Goal: Task Accomplishment & Management: Manage account settings

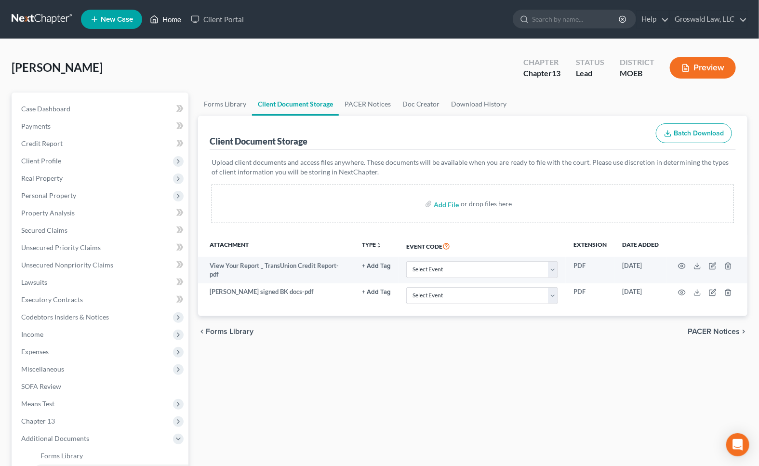
drag, startPoint x: 169, startPoint y: 16, endPoint x: 172, endPoint y: 25, distance: 8.9
click at [169, 16] on link "Home" at bounding box center [165, 19] width 41 height 17
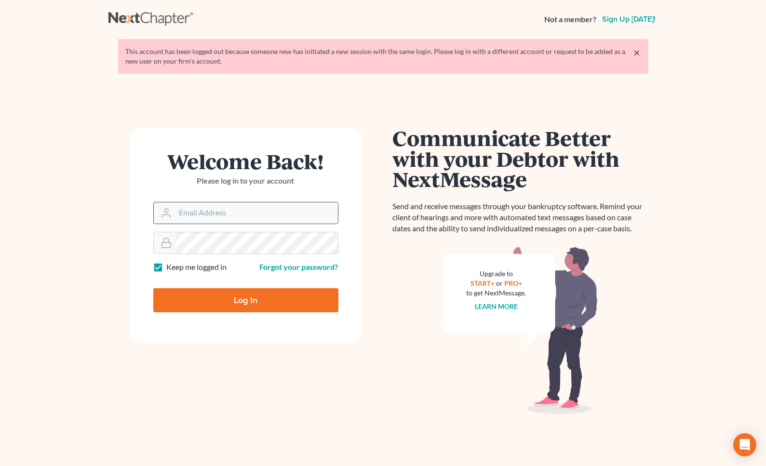
click at [211, 211] on input "Email Address" at bounding box center [256, 212] width 162 height 21
type input "[PERSON_NAME][EMAIL_ADDRESS][DOMAIN_NAME]"
click at [153, 288] on input "Log In" at bounding box center [245, 300] width 185 height 24
type input "Thinking..."
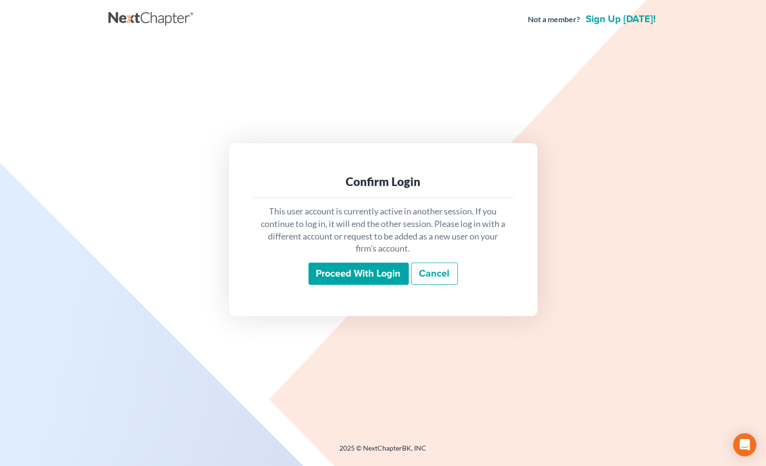
click at [360, 278] on input "Proceed with login" at bounding box center [358, 274] width 100 height 22
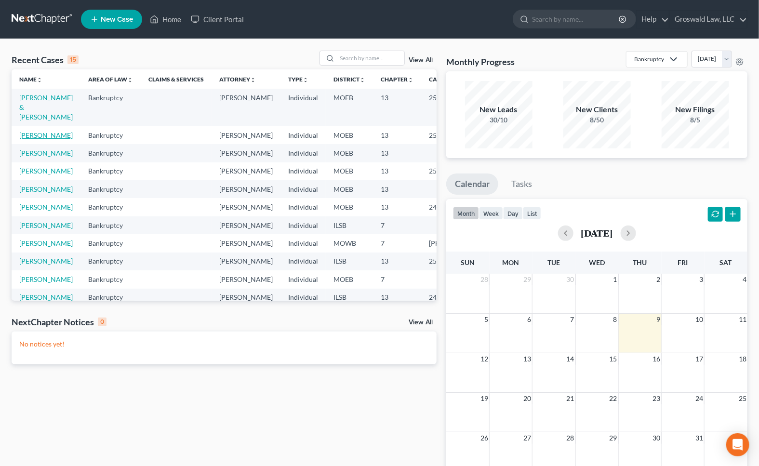
click at [36, 139] on link "[PERSON_NAME]" at bounding box center [45, 135] width 53 height 8
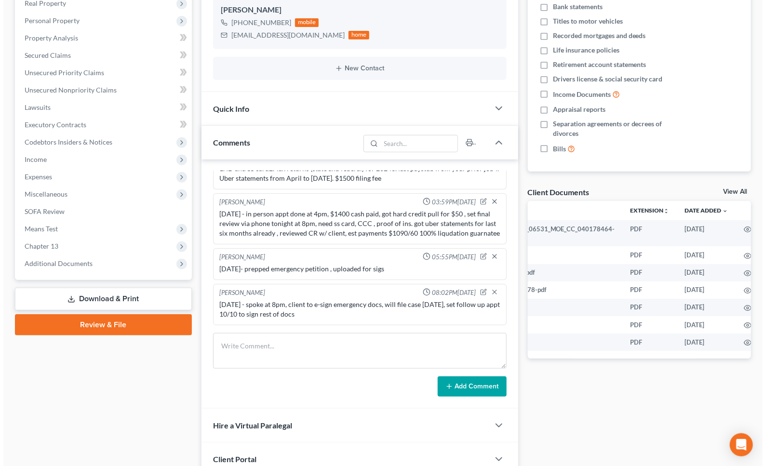
scroll to position [0, 80]
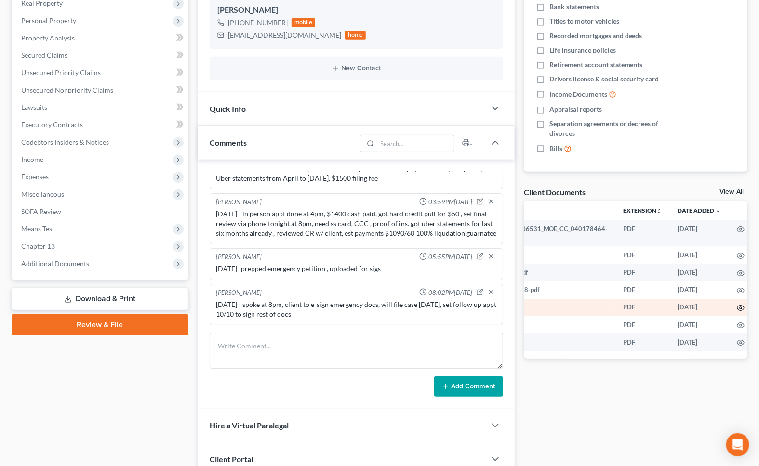
click at [737, 306] on icon "button" at bounding box center [741, 308] width 8 height 8
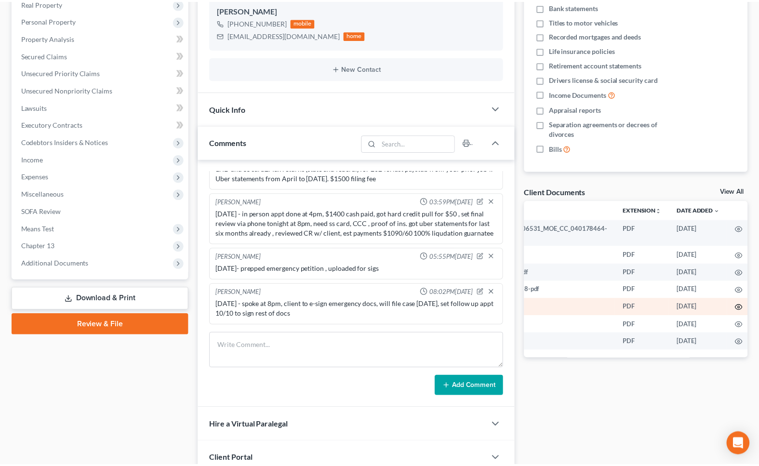
scroll to position [0, 78]
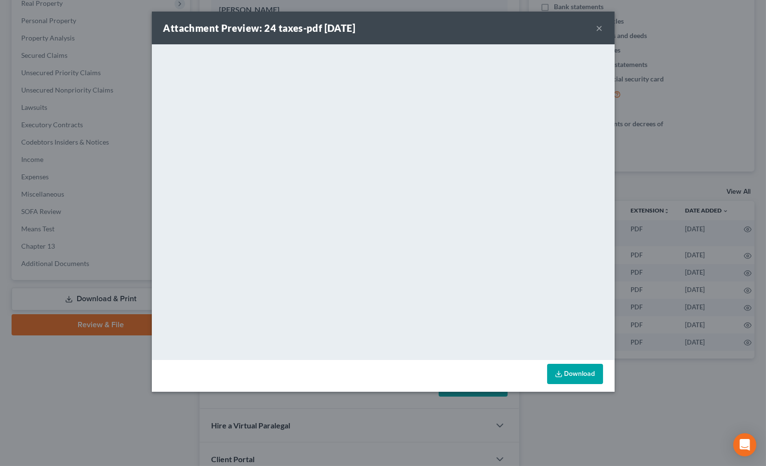
click at [599, 26] on button "×" at bounding box center [599, 28] width 7 height 12
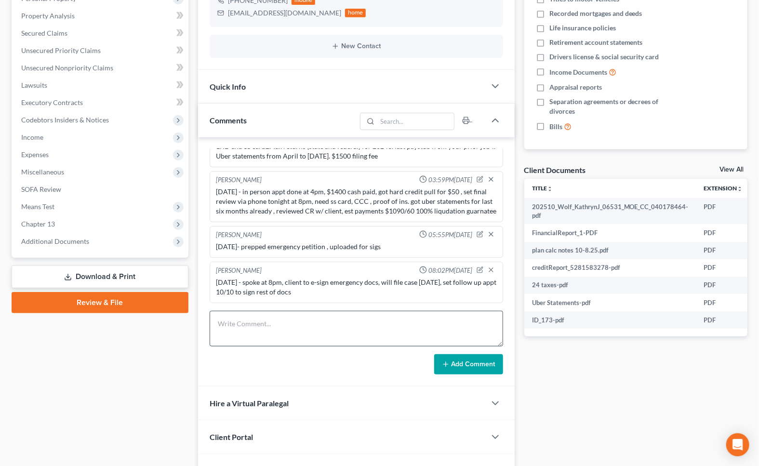
scroll to position [254, 0]
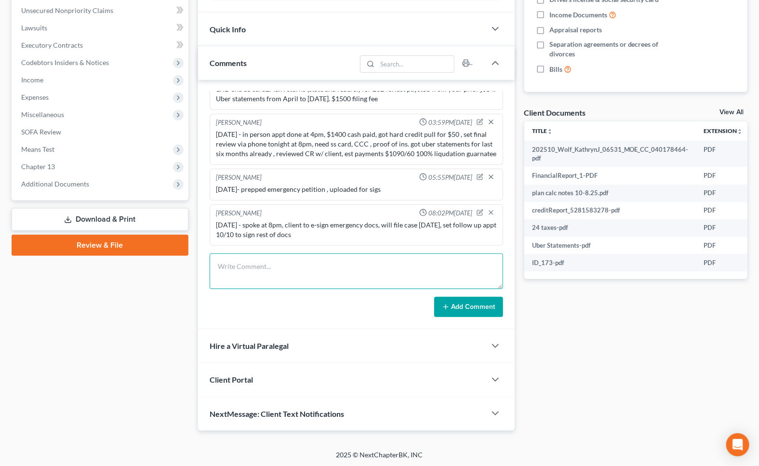
click at [305, 271] on textarea at bounding box center [356, 271] width 293 height 36
click at [375, 269] on textarea "[DATE] - efiled case, spoke with [PERSON_NAME]" at bounding box center [356, 271] width 293 height 36
type textarea "[DATE] - efiled case, spoke with [PERSON_NAME] from the CU at 12:20pm, advised …"
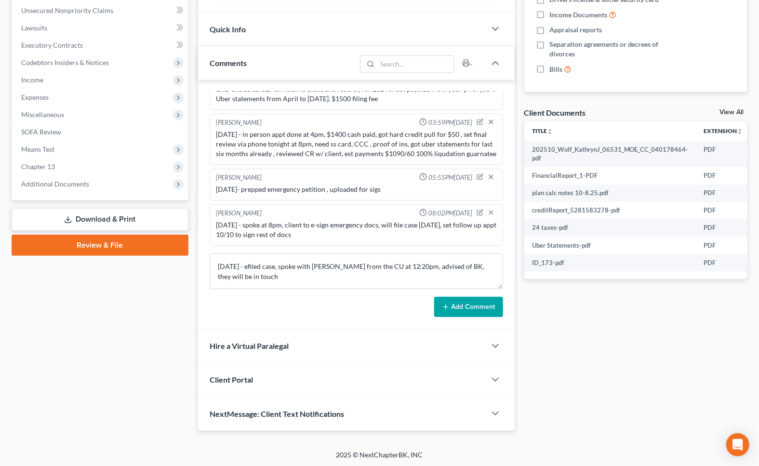
click at [490, 309] on button "Add Comment" at bounding box center [468, 307] width 69 height 20
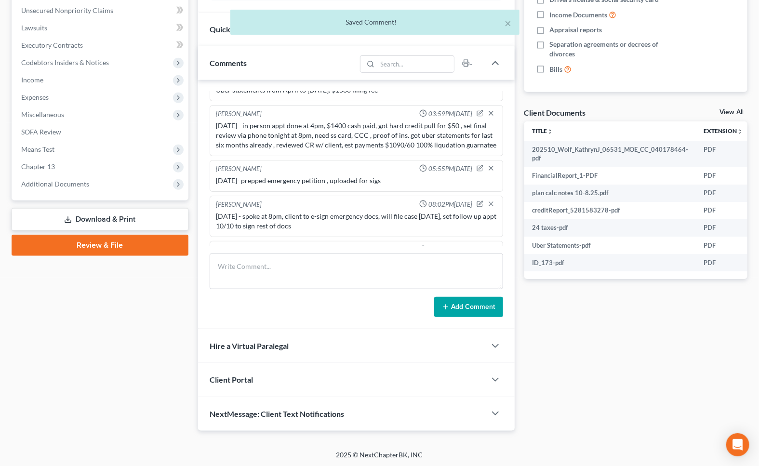
scroll to position [122, 0]
